Goal: Task Accomplishment & Management: Manage account settings

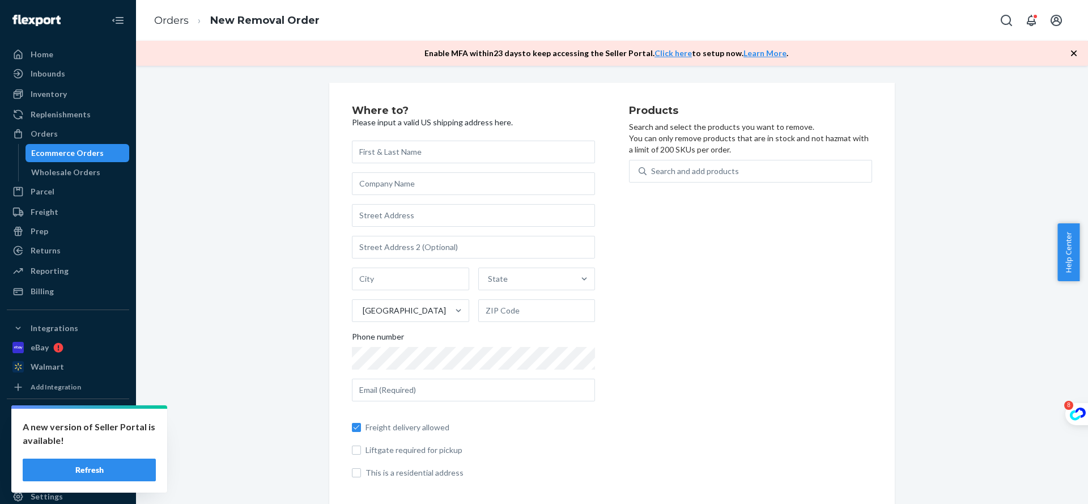
scroll to position [73, 0]
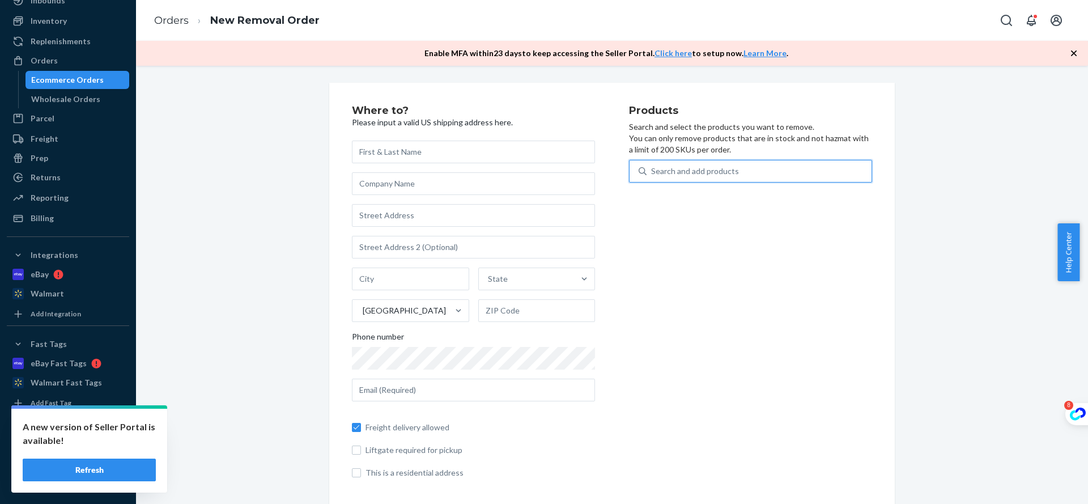
click at [709, 176] on div "Search and add products" at bounding box center [695, 170] width 88 height 11
click at [652, 176] on input "0 results available. Use Up and Down to choose options, press Enter to select t…" at bounding box center [651, 170] width 1 height 11
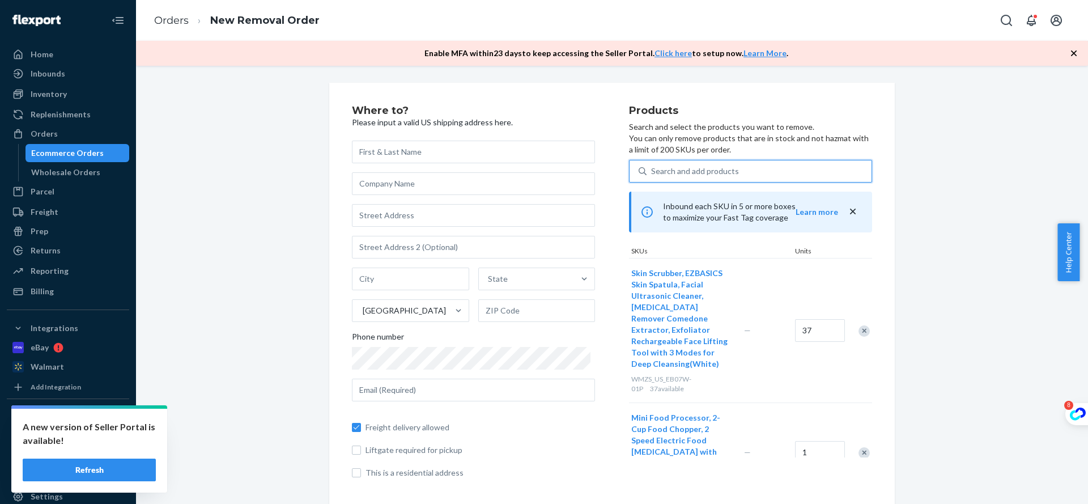
scroll to position [53, 0]
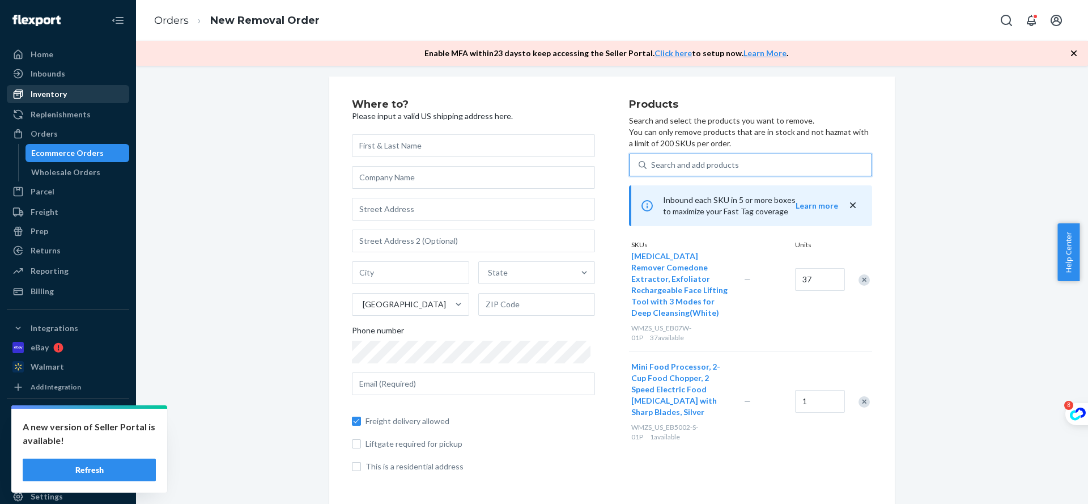
click at [50, 89] on div "Inventory" at bounding box center [49, 93] width 36 height 11
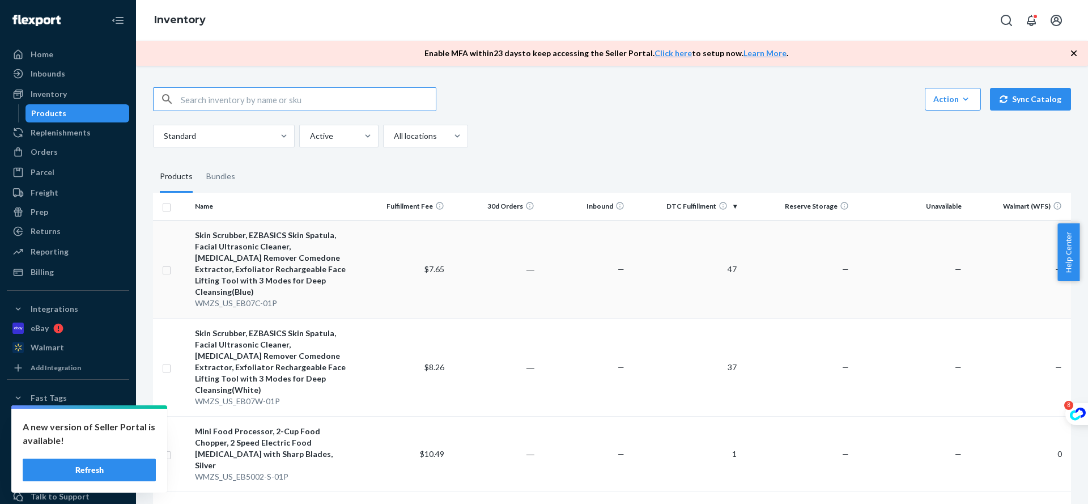
click at [161, 264] on td at bounding box center [171, 269] width 37 height 98
click at [167, 268] on input "checkbox" at bounding box center [166, 269] width 9 height 12
checkbox input "false"
click at [167, 361] on input "checkbox" at bounding box center [166, 367] width 9 height 12
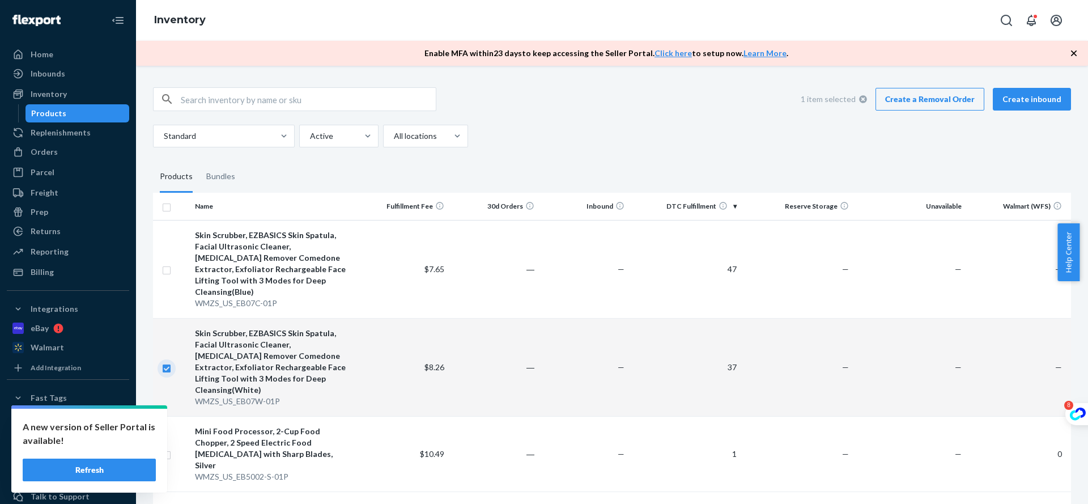
click at [167, 361] on input "checkbox" at bounding box center [166, 367] width 9 height 12
checkbox input "false"
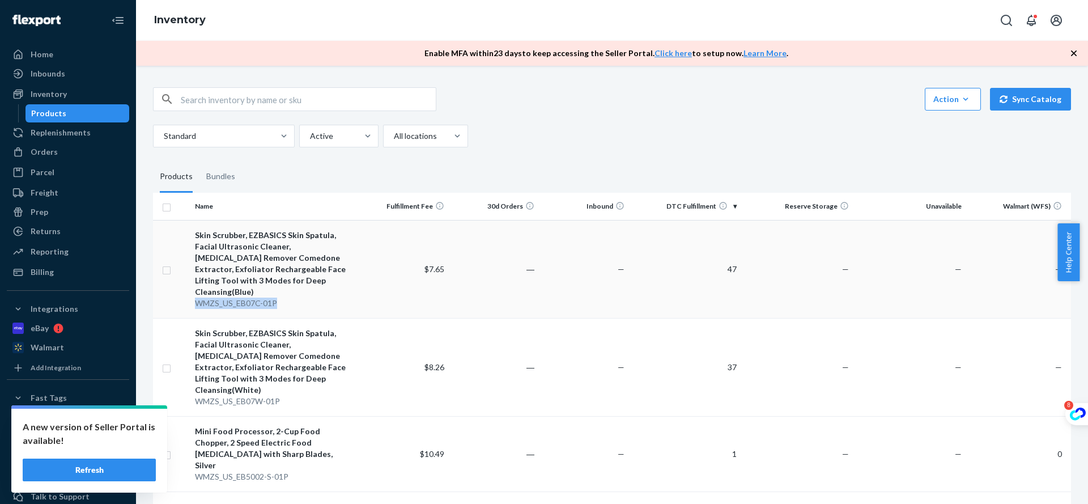
drag, startPoint x: 298, startPoint y: 299, endPoint x: 195, endPoint y: 295, distance: 103.2
click at [195, 295] on td "Skin Scrubber, EZBASICS Skin Spatula, Facial Ultrasonic Cleaner, Blackhead Remo…" at bounding box center [274, 269] width 169 height 98
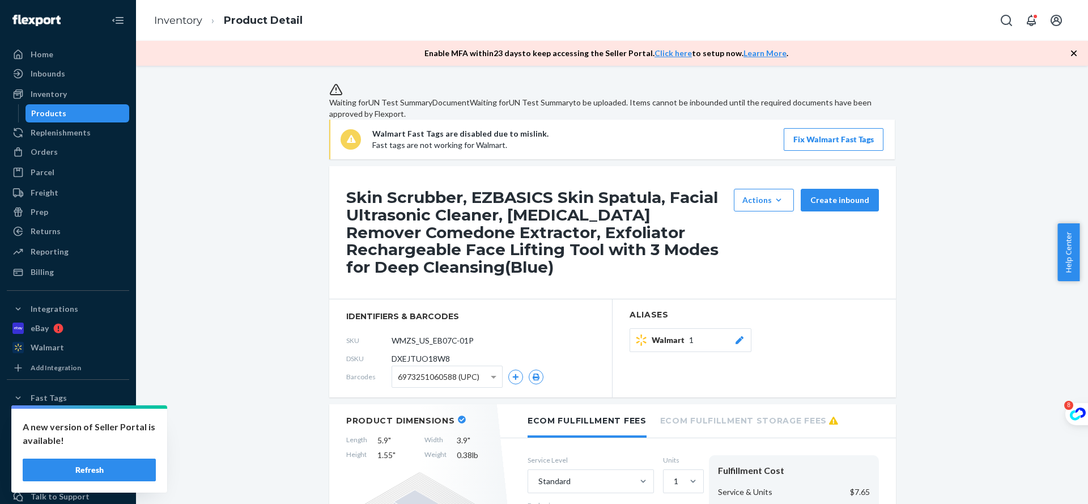
drag, startPoint x: 474, startPoint y: 353, endPoint x: 333, endPoint y: 353, distance: 141.1
click at [333, 353] on section "identifiers & barcodes SKU WMZS_US_EB07C-01P DSKU DXEJTUO18W8 Barcodes 69732510…" at bounding box center [470, 348] width 283 height 98
click at [57, 110] on div "Products" at bounding box center [48, 113] width 35 height 11
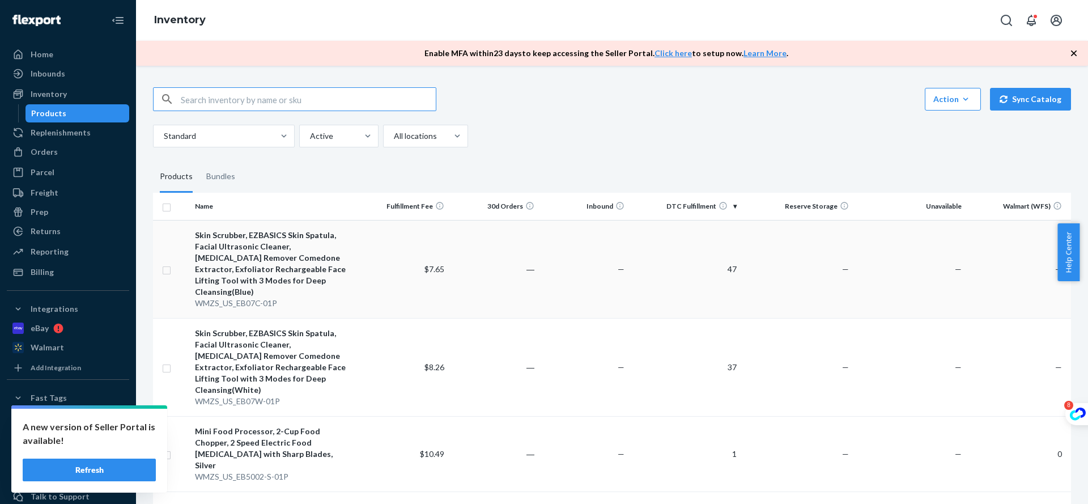
click at [164, 263] on input "checkbox" at bounding box center [166, 269] width 9 height 12
checkbox input "true"
